Goal: Download file/media

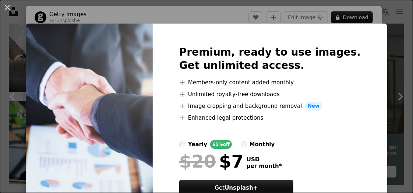
click at [100, 74] on img at bounding box center [89, 130] width 127 height 212
click at [7, 7] on button "An X shape" at bounding box center [7, 7] width 9 height 9
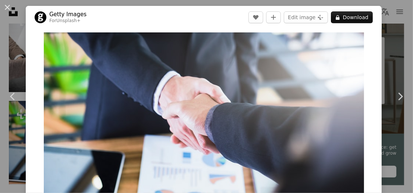
click at [391, 33] on div "An X shape Chevron left Chevron right Getty Images For Unsplash+ A heart A plus…" at bounding box center [206, 96] width 413 height 193
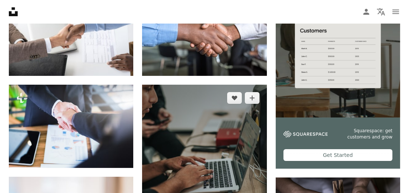
scroll to position [223, 0]
